Goal: Find specific page/section: Find specific page/section

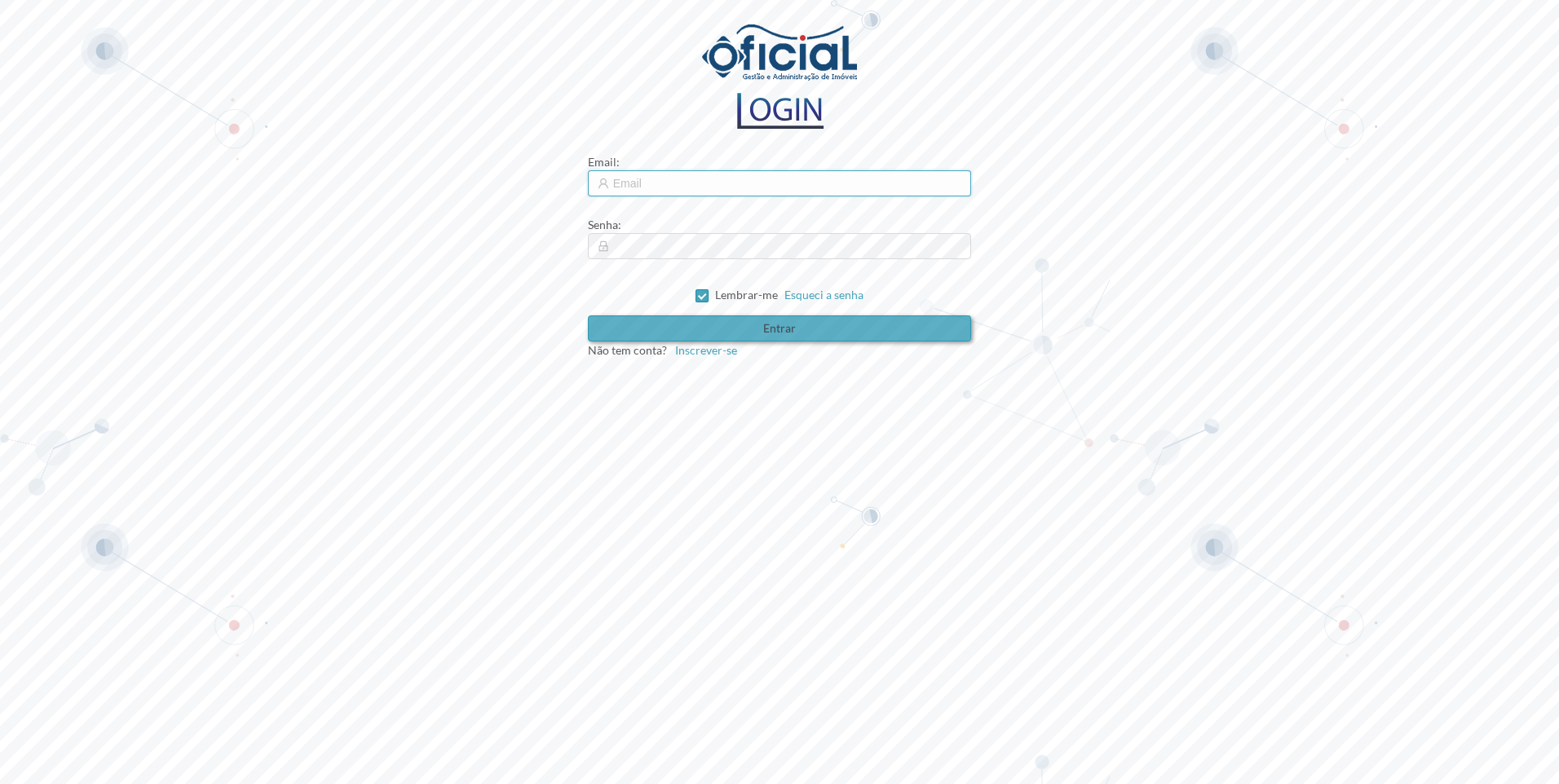
type input "[EMAIL_ADDRESS][DOMAIN_NAME]"
click at [815, 328] on button "Entrar" at bounding box center [780, 328] width 384 height 26
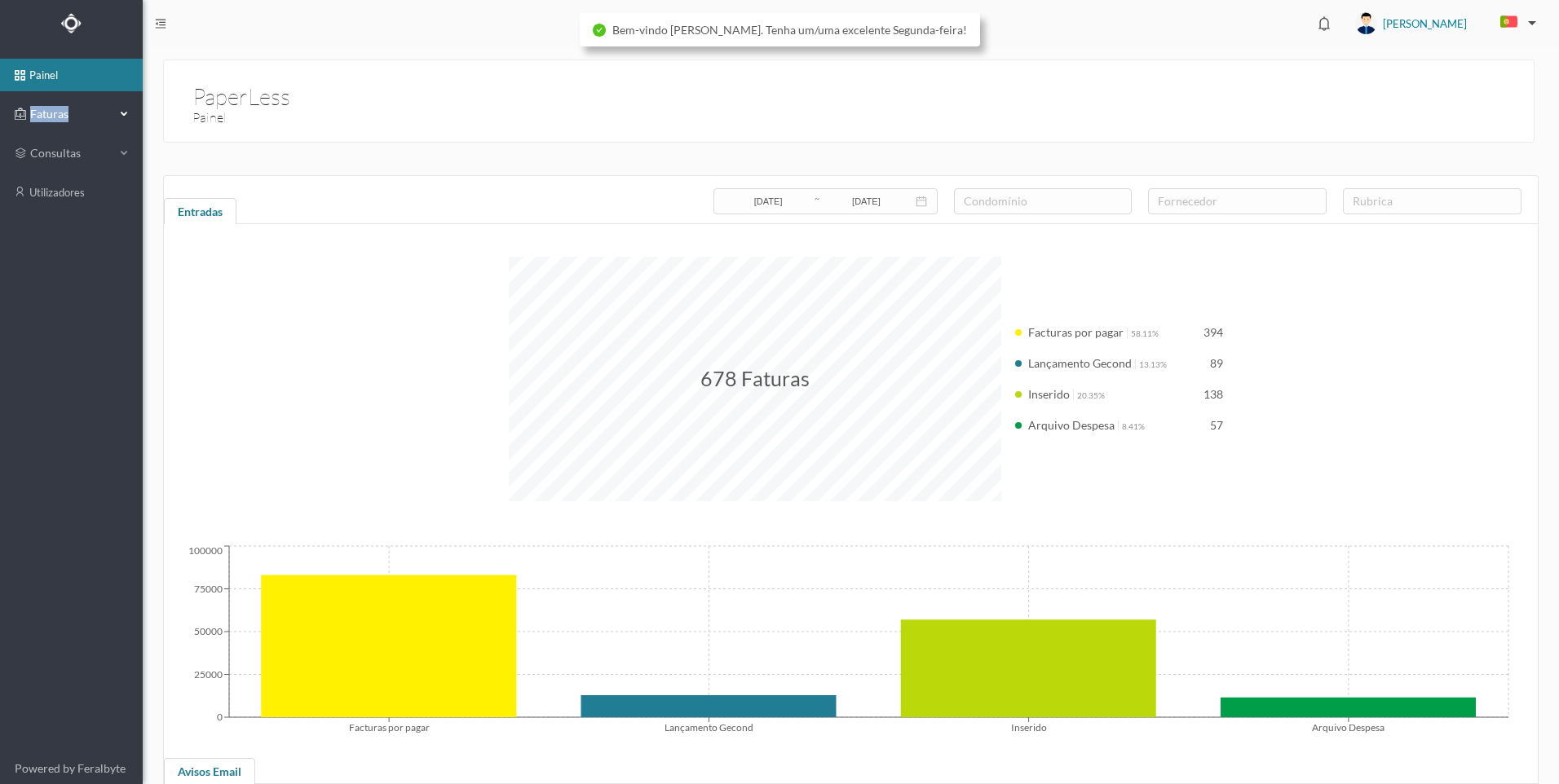
click at [83, 106] on span "Faturas" at bounding box center [71, 114] width 90 height 16
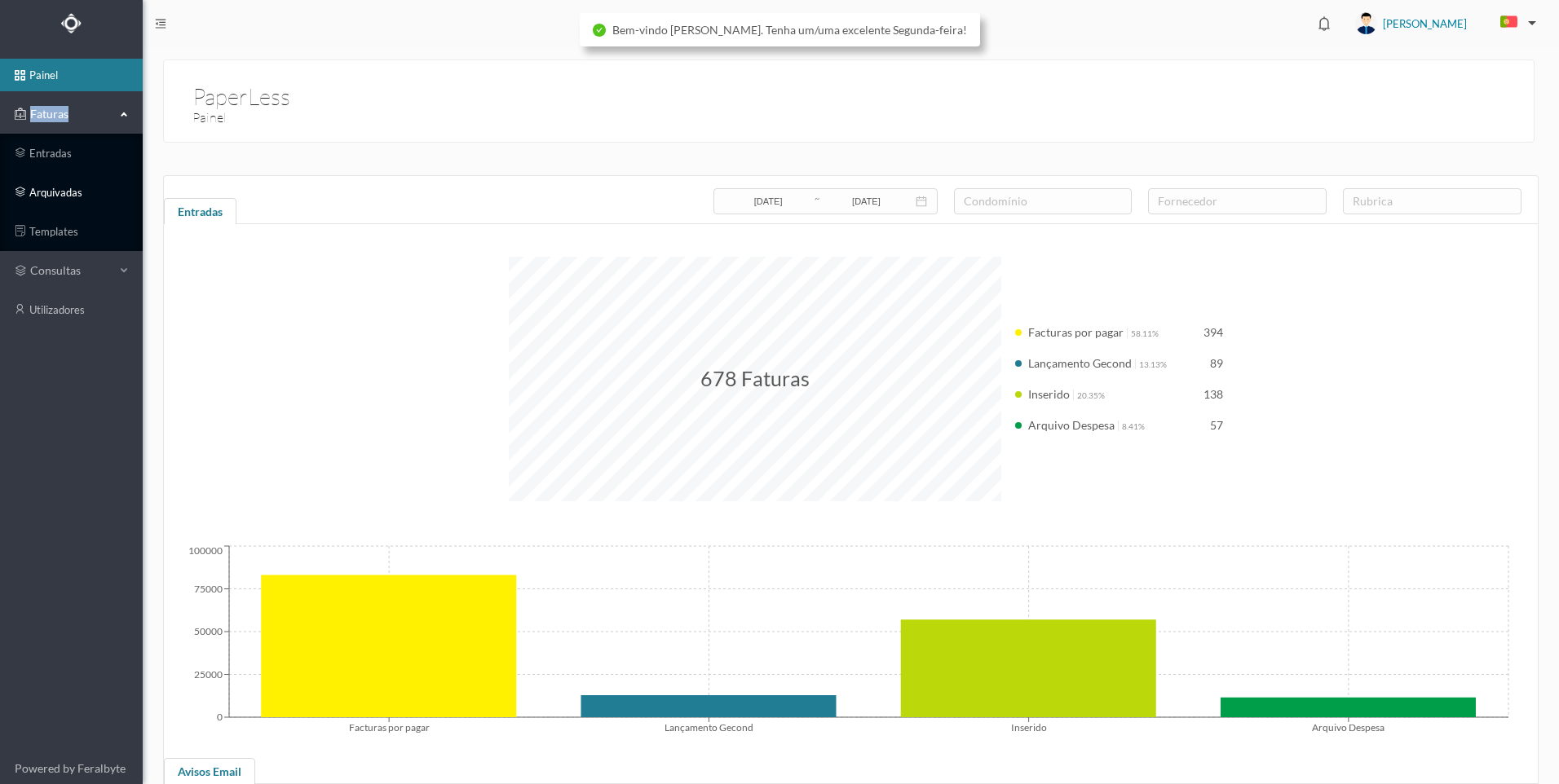
drag, startPoint x: 83, startPoint y: 106, endPoint x: 62, endPoint y: 194, distance: 90.5
click at [62, 194] on link "arquivadas" at bounding box center [71, 193] width 143 height 33
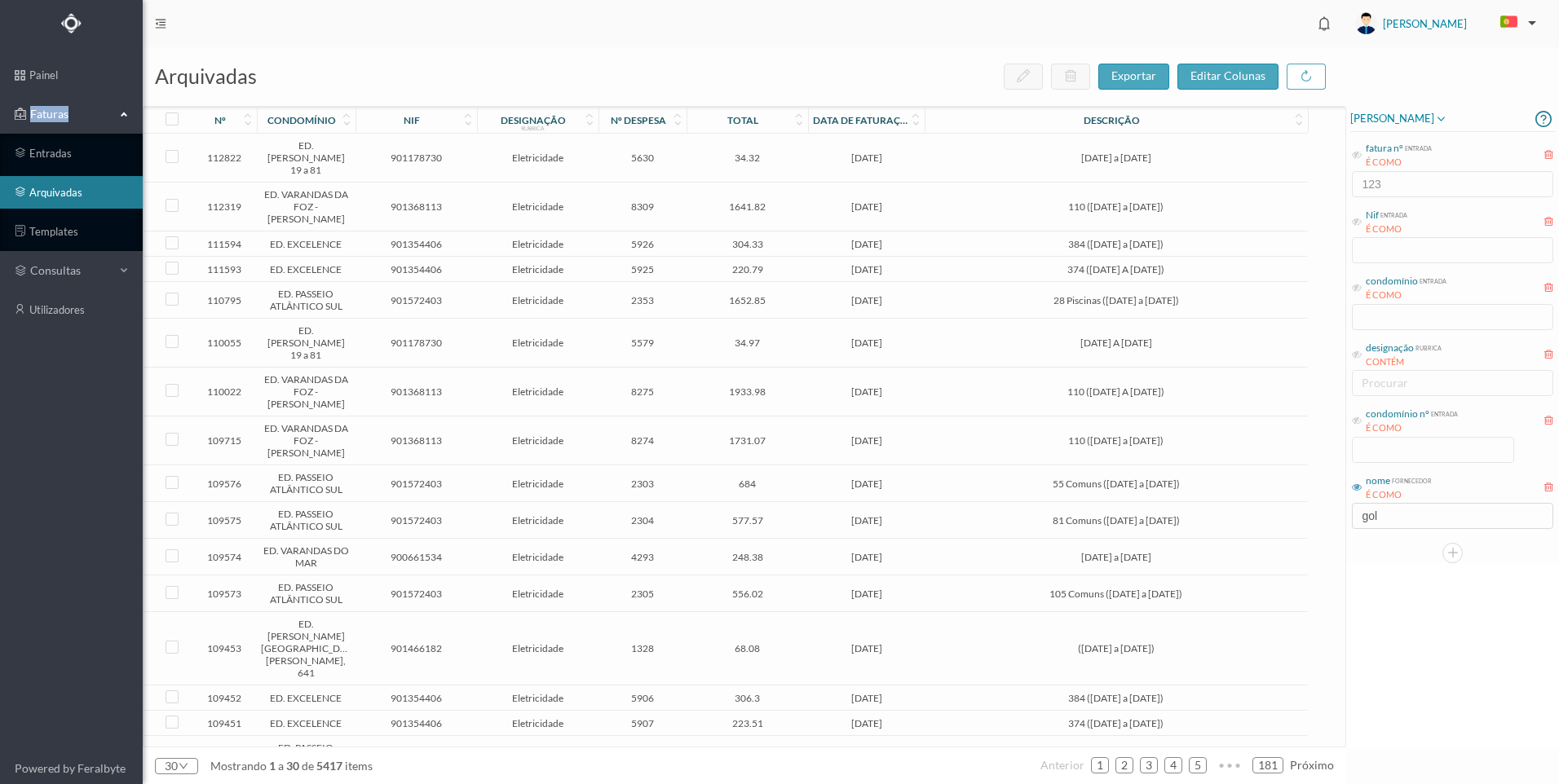
click at [1433, 454] on div "condomínio nº entrada É COMO" at bounding box center [1452, 434] width 204 height 61
click at [1420, 447] on div "condomínio nº entrada É COMO" at bounding box center [1452, 434] width 204 height 61
click at [1357, 425] on icon at bounding box center [1357, 421] width 10 height 10
click at [1415, 450] on input at bounding box center [1433, 450] width 161 height 25
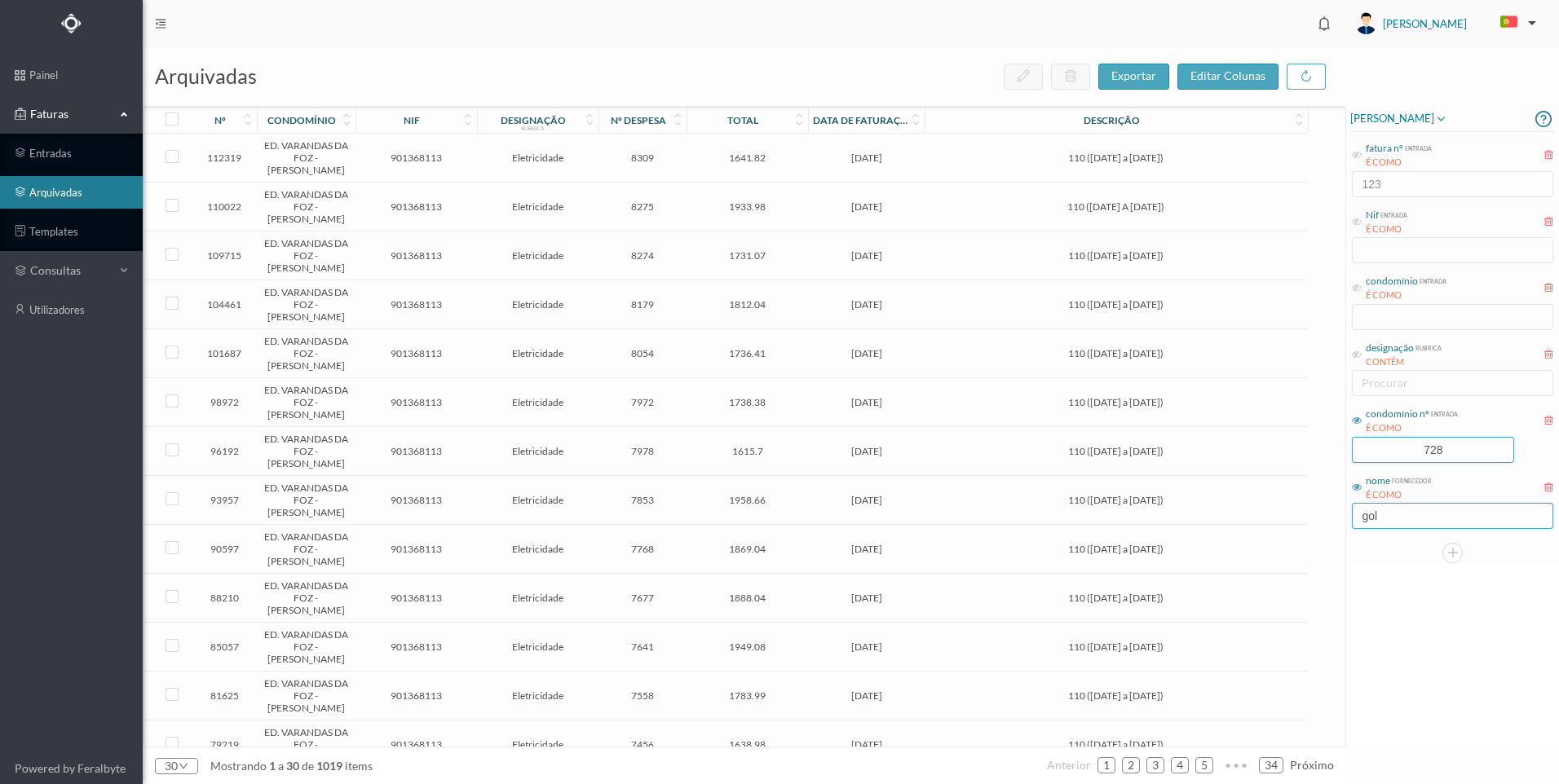
type input "728"
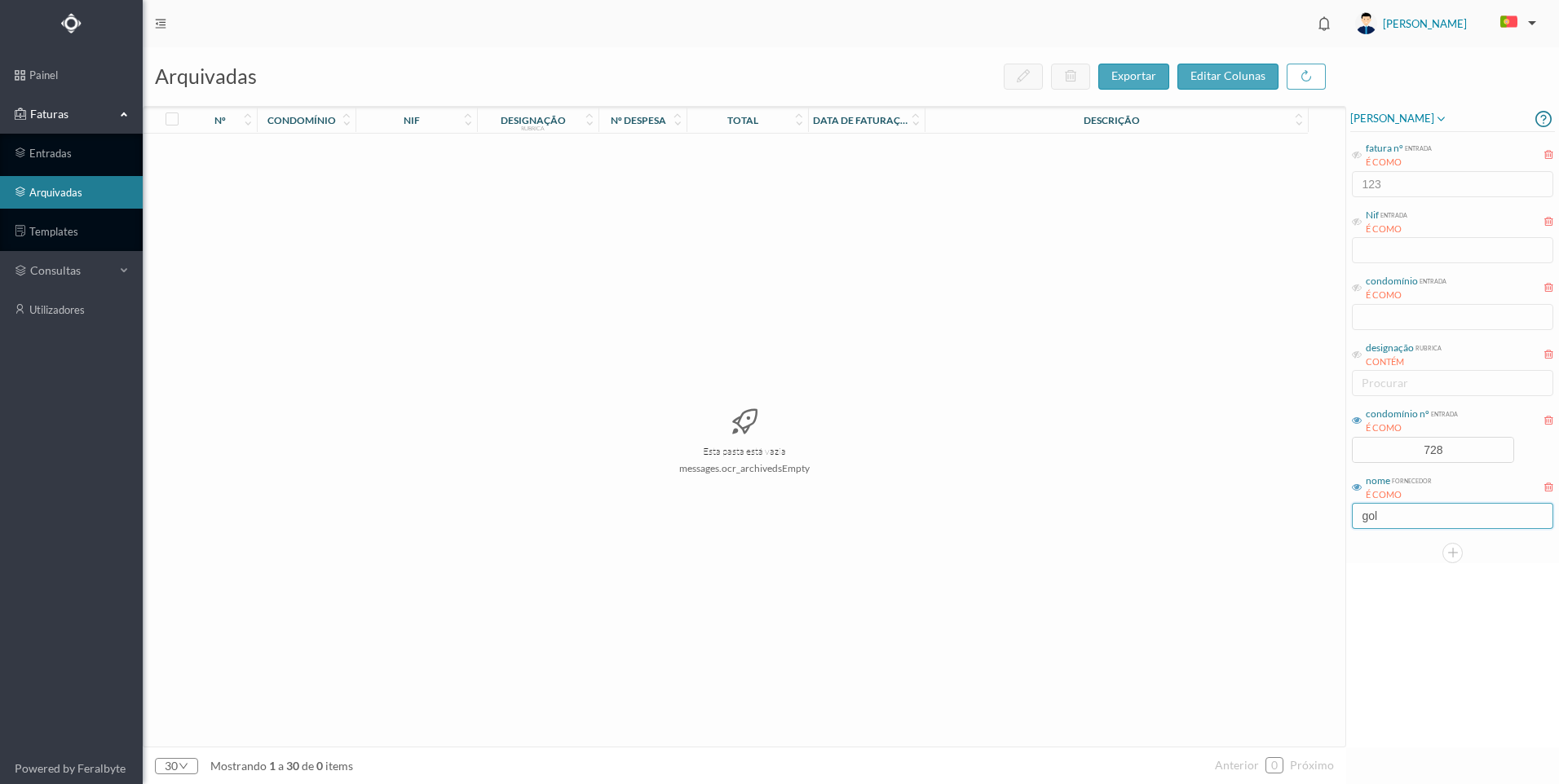
drag, startPoint x: 1370, startPoint y: 518, endPoint x: 1358, endPoint y: 511, distance: 13.9
click at [1358, 511] on input "gol" at bounding box center [1453, 516] width 201 height 26
type input "l"
type input "[PERSON_NAME]"
click at [1093, 568] on div "Esta pasta está vazia messages.ocr_archivedsEmpty" at bounding box center [745, 440] width 1202 height 613
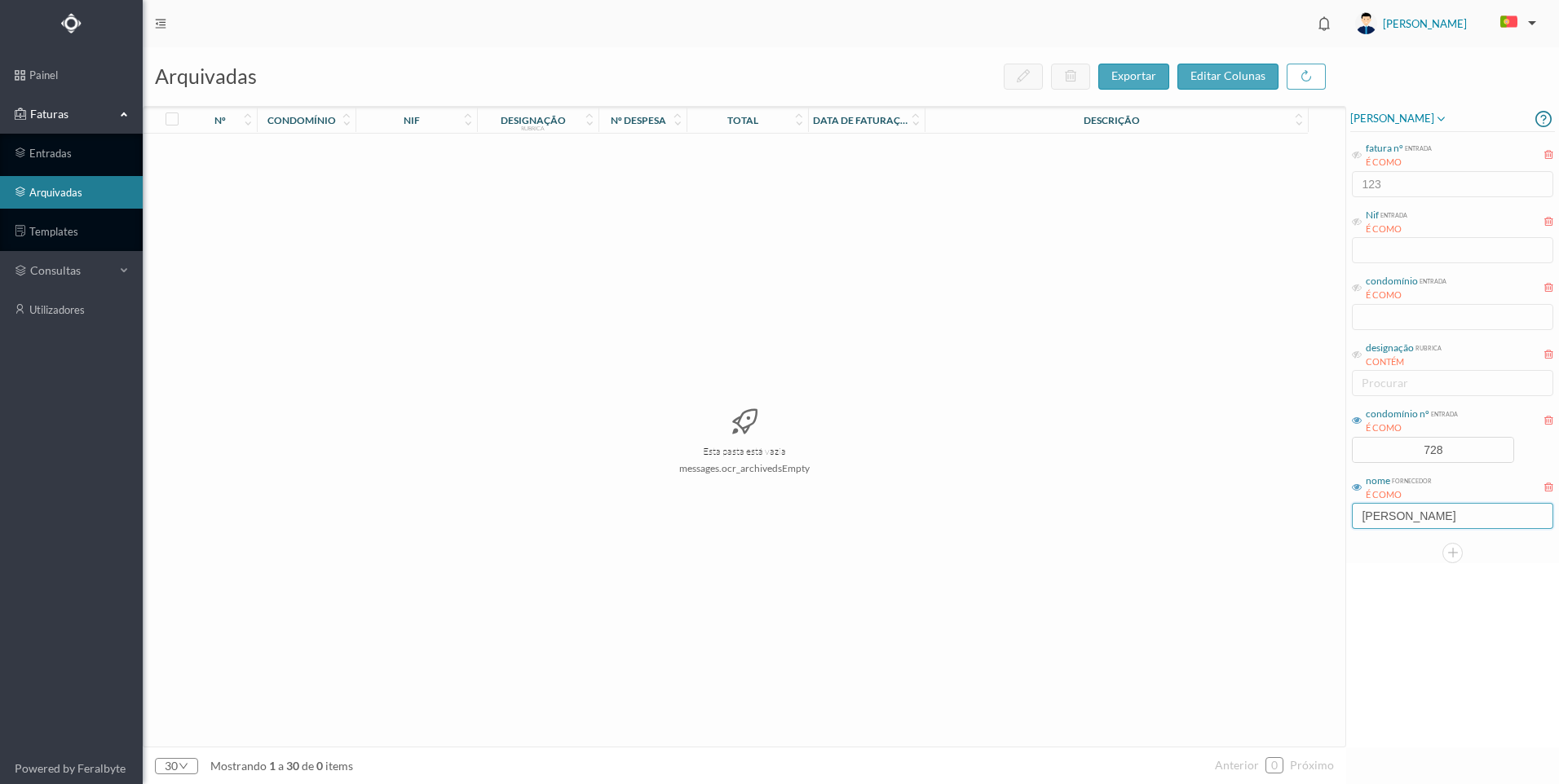
drag, startPoint x: 1340, startPoint y: 522, endPoint x: 1331, endPoint y: 522, distance: 9.0
click at [1331, 522] on div "arquivadas exportar editar colunas nº condomínio nif designação rubrica nº desp…" at bounding box center [850, 415] width 1416 height 737
